Goal: Find specific page/section: Find specific page/section

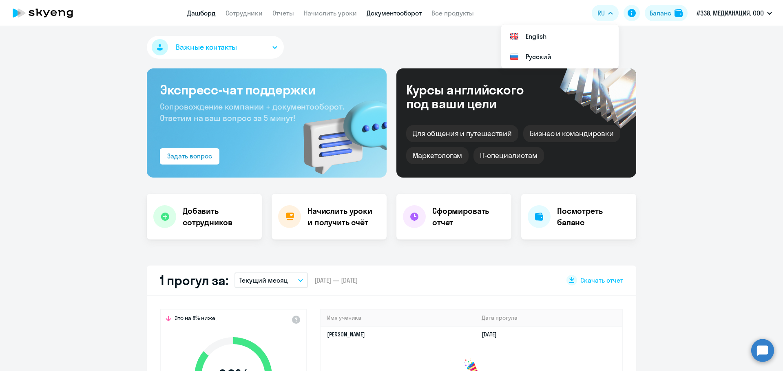
click at [388, 16] on link "Документооборот" at bounding box center [393, 13] width 55 height 8
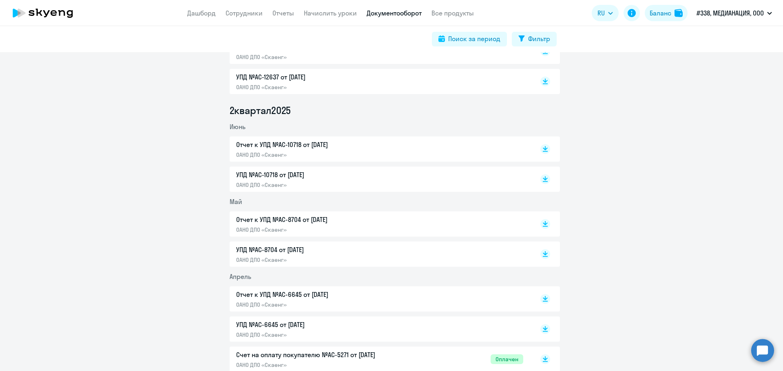
scroll to position [41, 0]
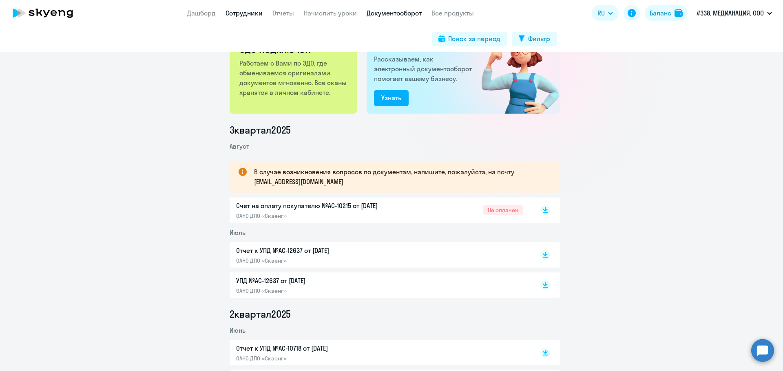
click at [234, 16] on link "Сотрудники" at bounding box center [243, 13] width 37 height 8
select select "30"
